Goal: Task Accomplishment & Management: Use online tool/utility

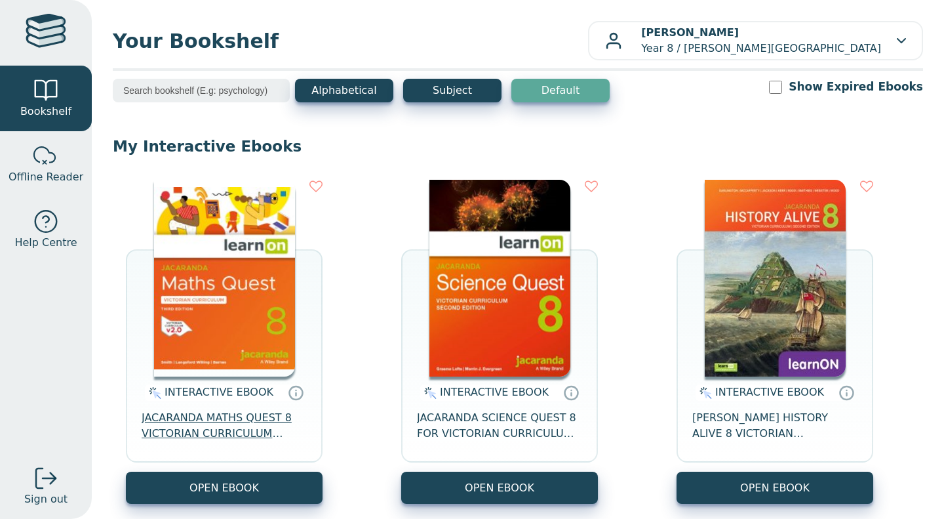
click at [246, 421] on span "JACARANDA MATHS QUEST 8 VICTORIAN CURRICULUM LEARNON EBOOK 3E" at bounding box center [224, 425] width 165 height 31
click at [206, 425] on span "JACARANDA MATHS QUEST 8 VICTORIAN CURRICULUM LEARNON EBOOK 3E" at bounding box center [224, 425] width 165 height 31
